Goal: Transaction & Acquisition: Book appointment/travel/reservation

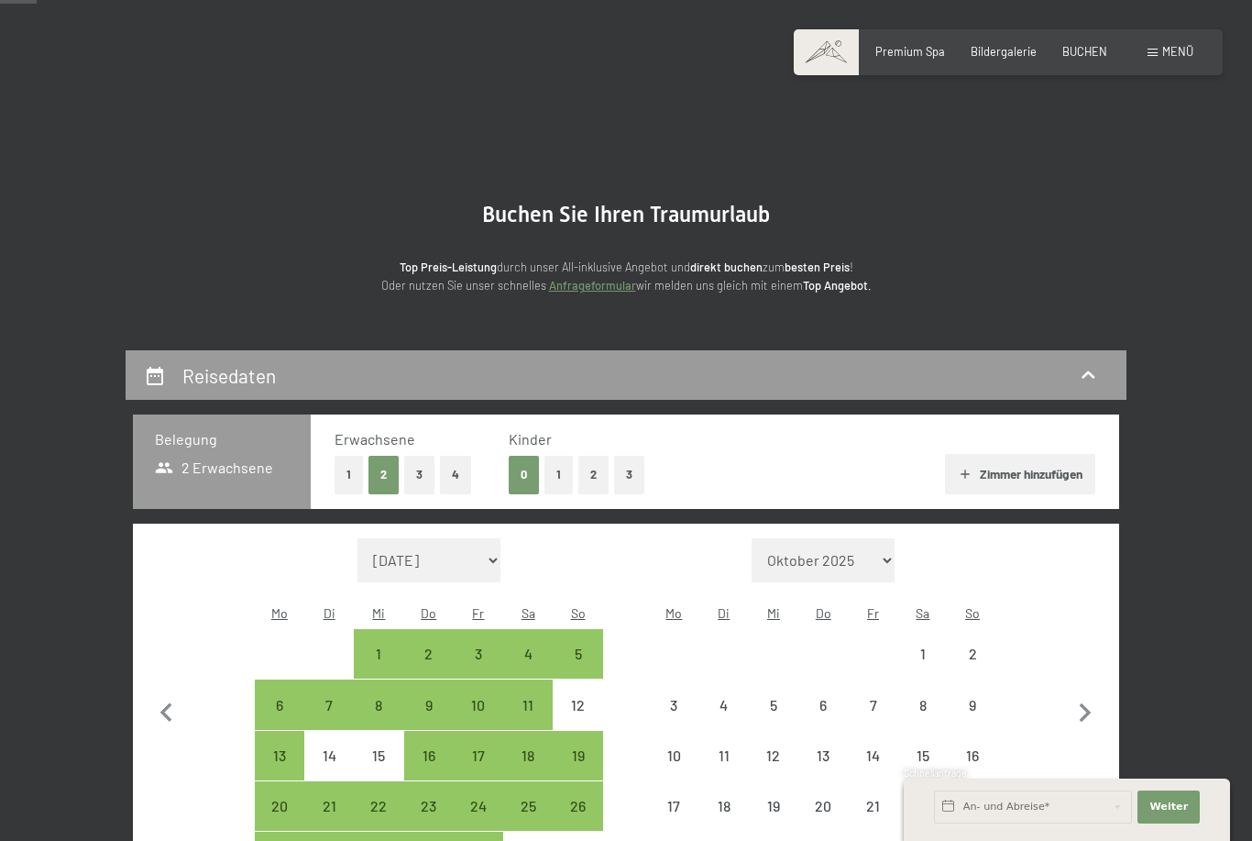
select select "[DATE]"
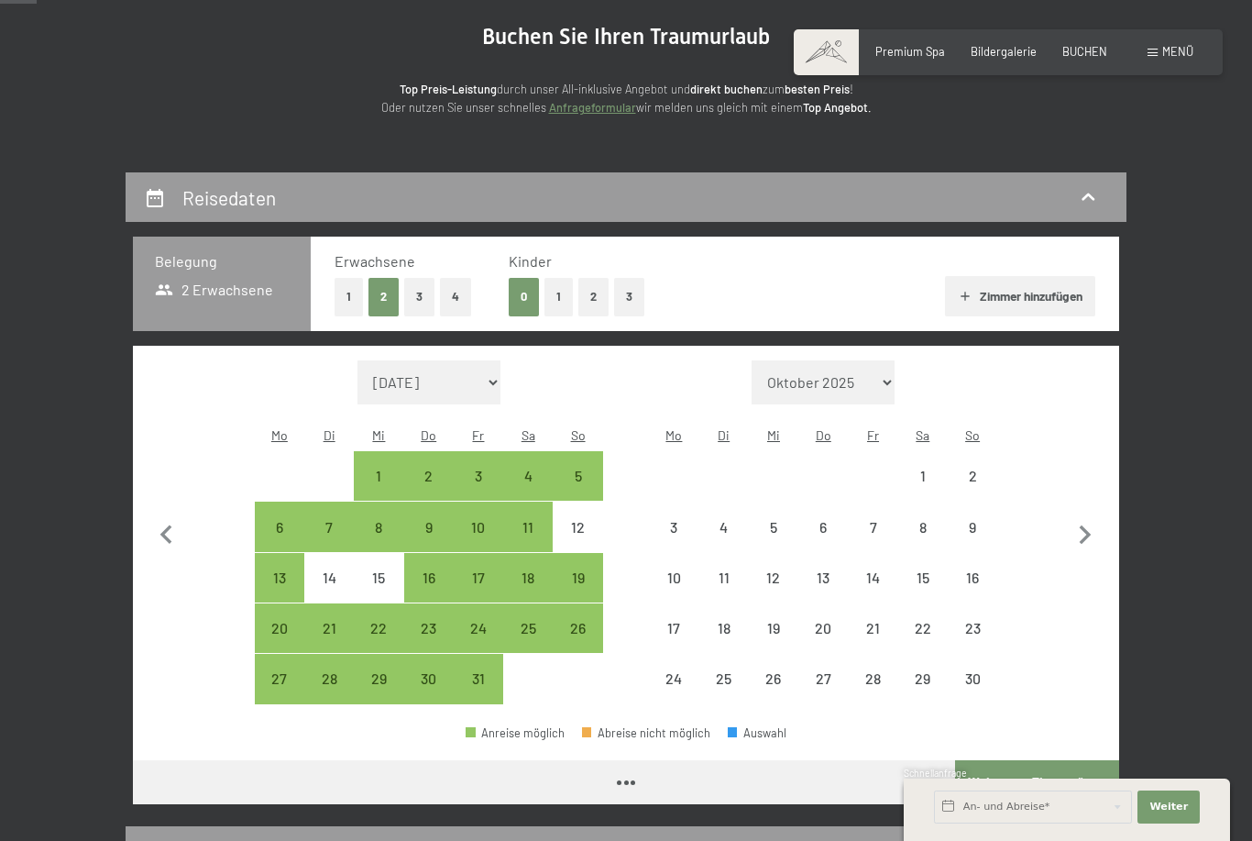
select select "[DATE]"
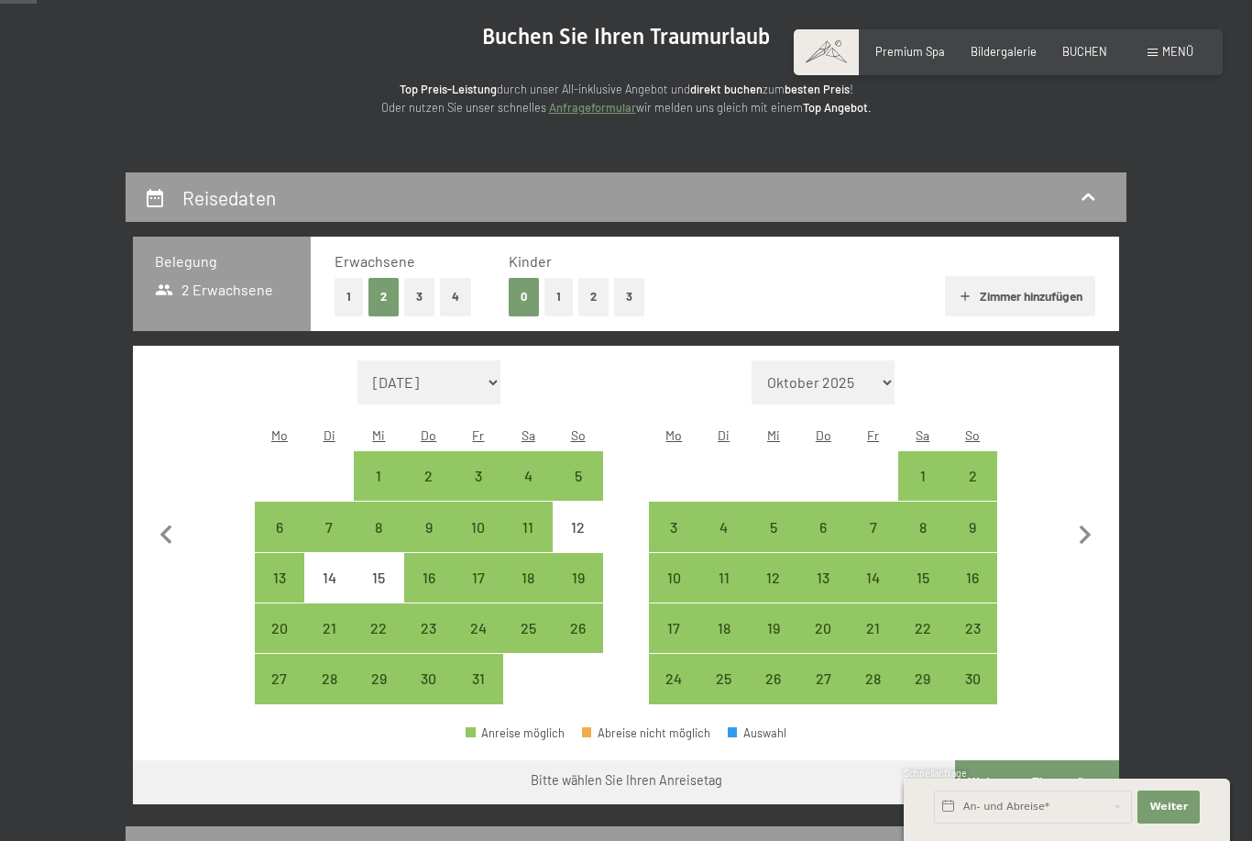
click at [1082, 520] on icon "button" at bounding box center [1085, 535] width 38 height 38
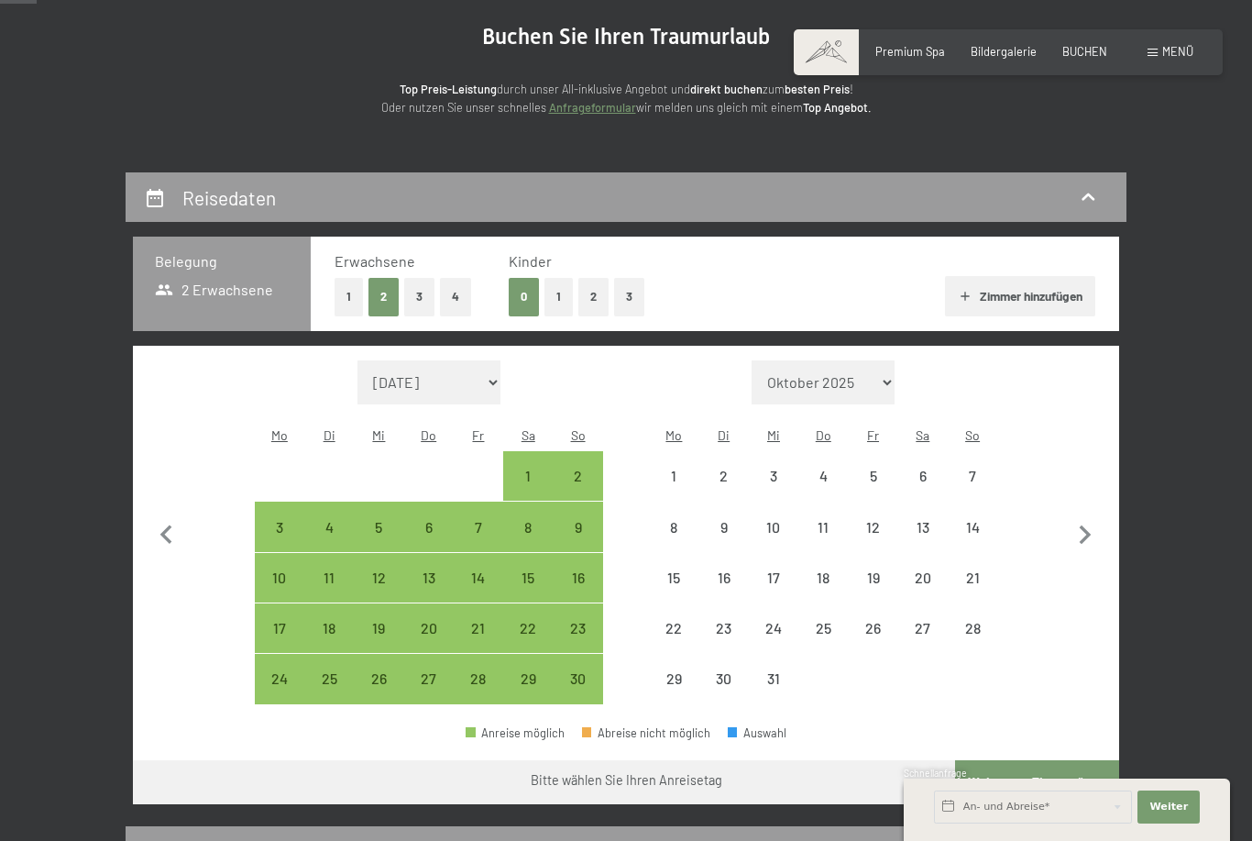
select select "[DATE]"
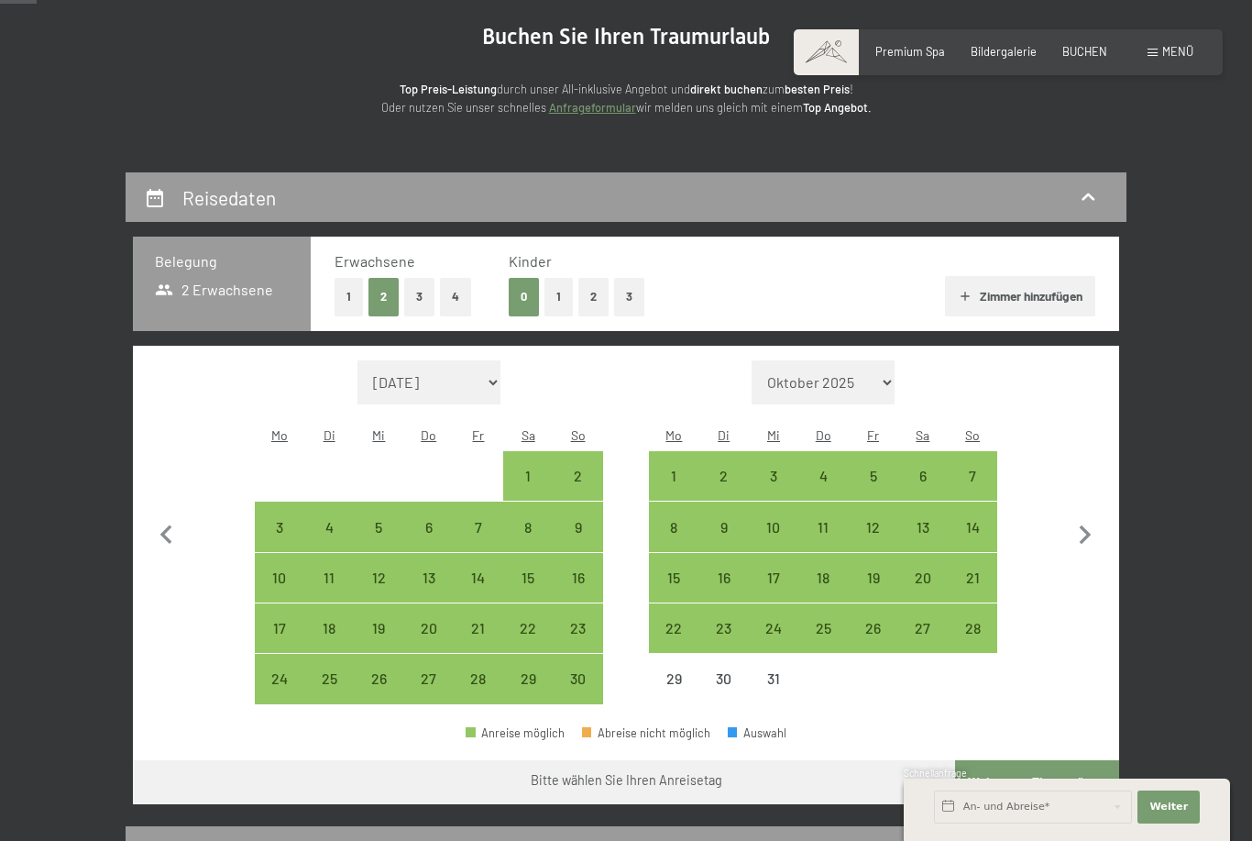
click at [528, 570] on div "15" at bounding box center [528, 593] width 46 height 46
select select "[DATE]"
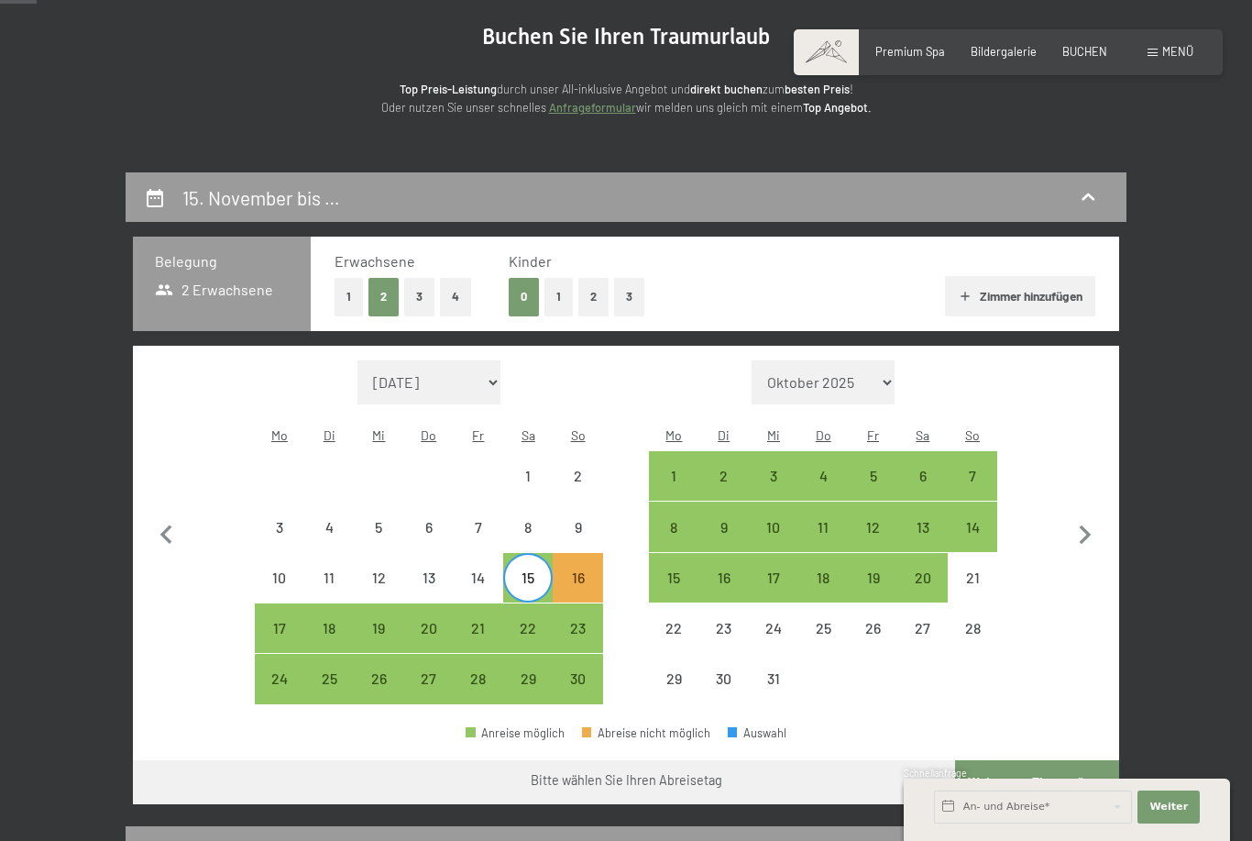
click at [524, 621] on div "22" at bounding box center [528, 644] width 46 height 46
select select "[DATE]"
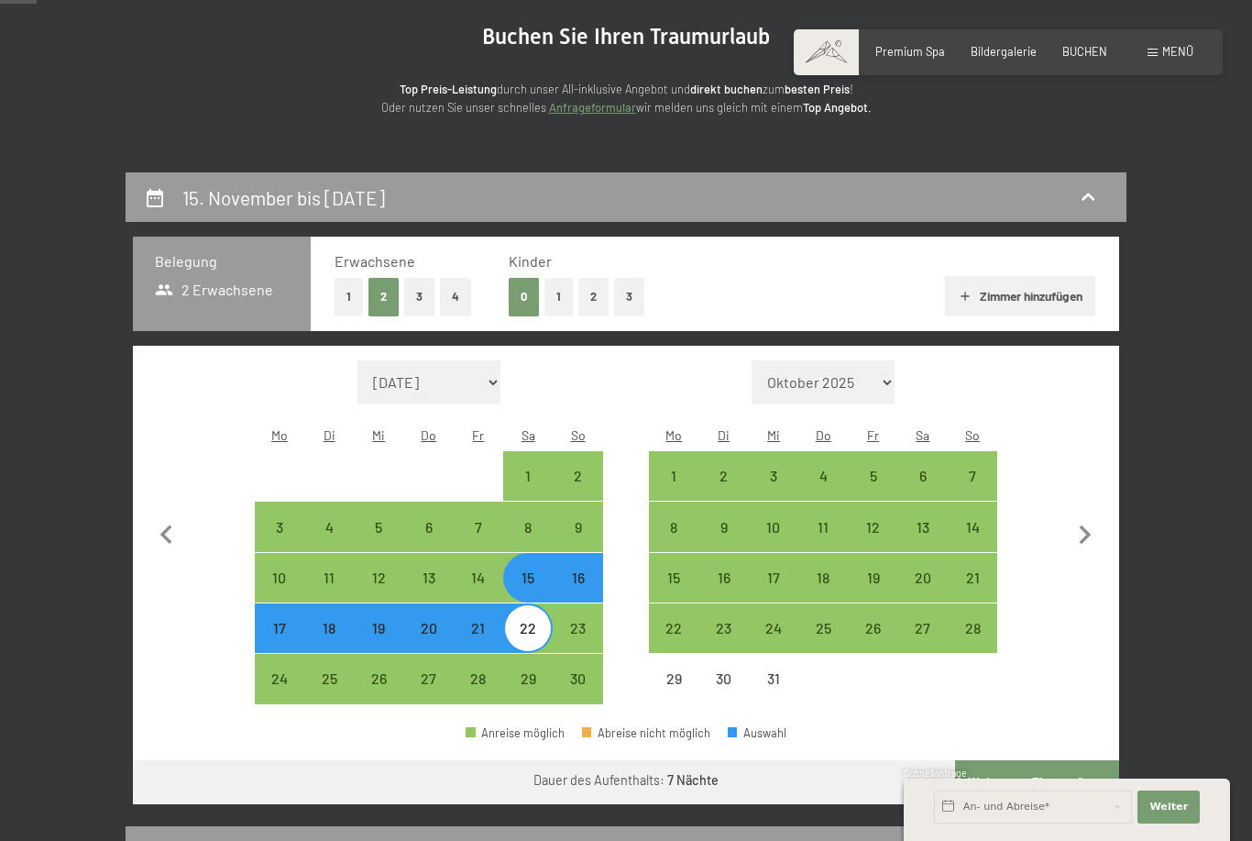
click at [1055, 762] on button "Weiter zu „Zimmer“" at bounding box center [1037, 782] width 164 height 44
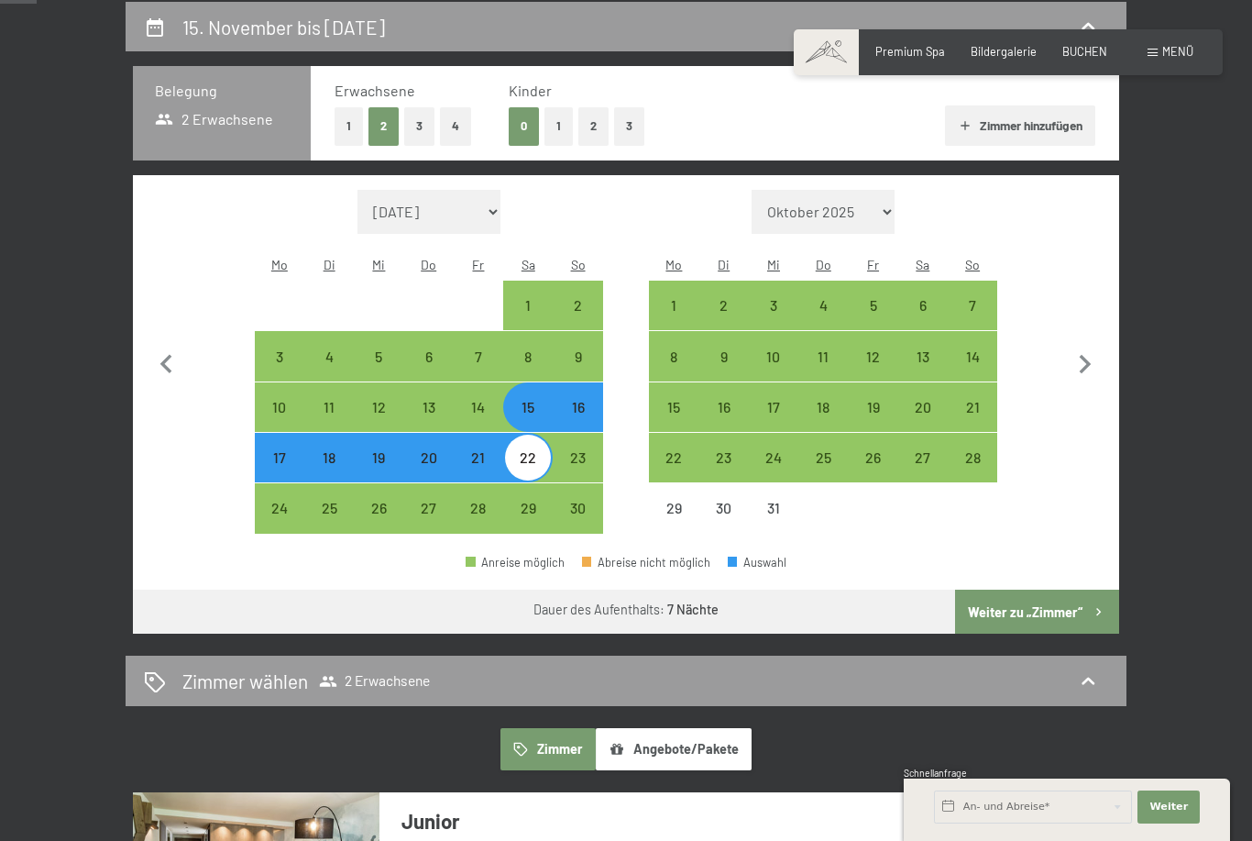
select select "[DATE]"
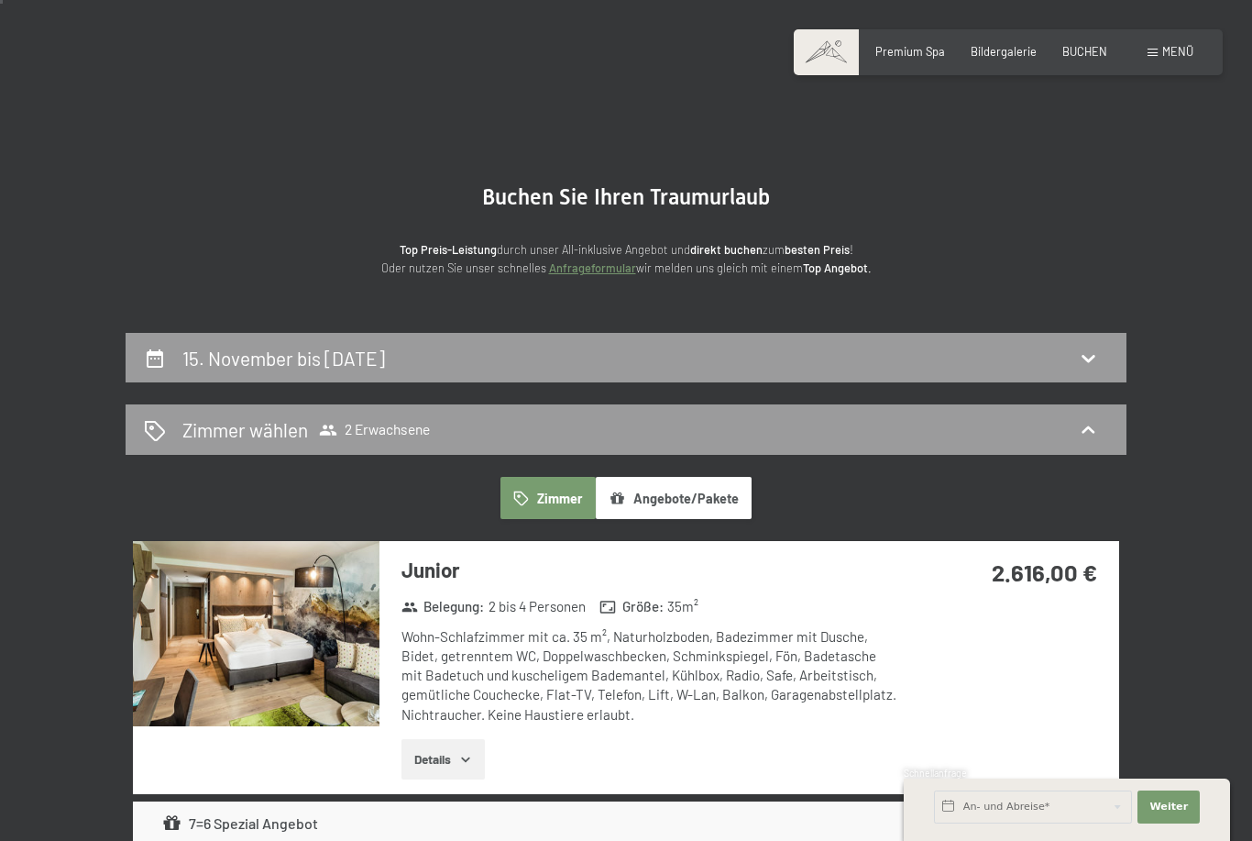
scroll to position [0, 0]
